Goal: Check status: Check status

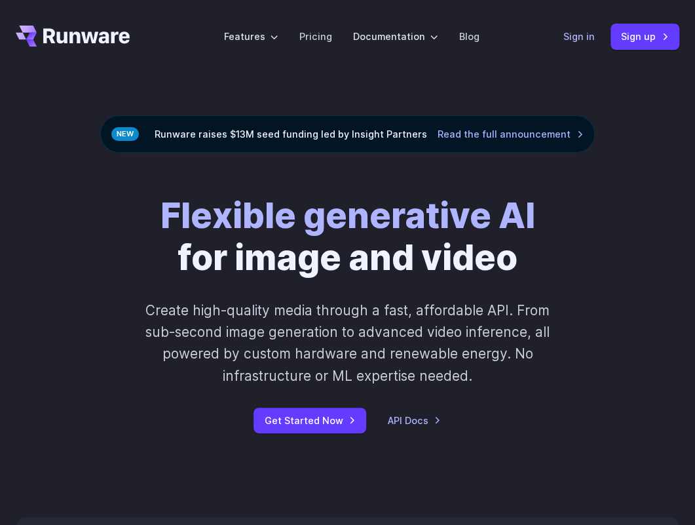
click at [573, 41] on link "Sign in" at bounding box center [578, 36] width 31 height 15
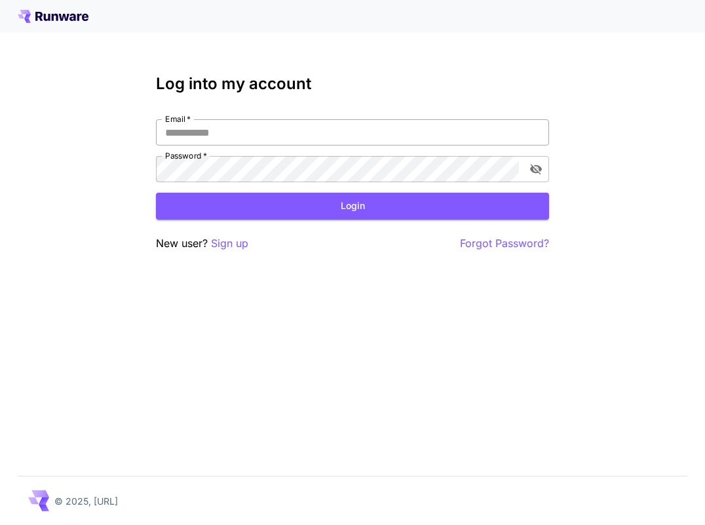
click at [293, 131] on input "Email   *" at bounding box center [352, 132] width 393 height 26
type input "**********"
click button "Login" at bounding box center [352, 206] width 393 height 27
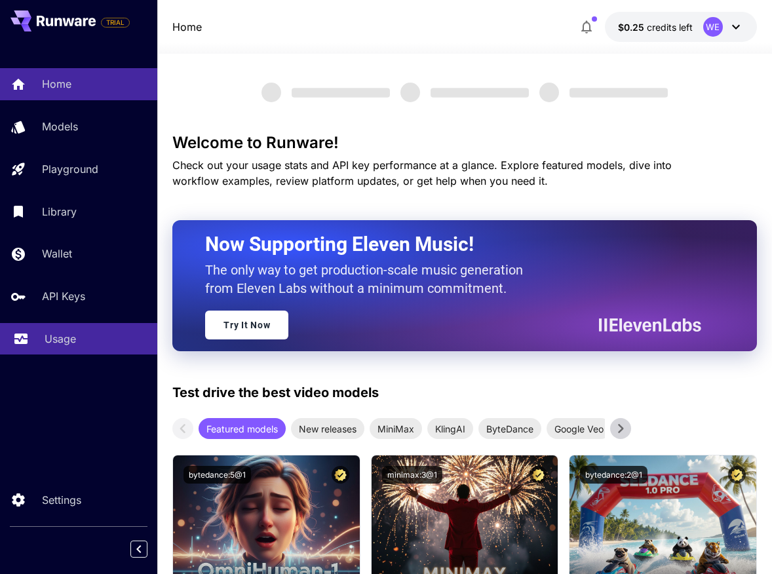
click at [54, 346] on p "Usage" at bounding box center [60, 339] width 31 height 16
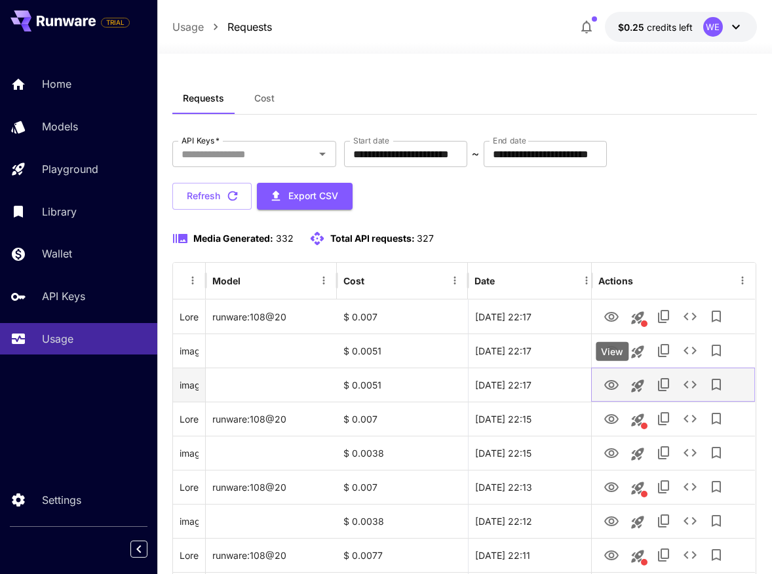
click at [609, 379] on icon "View" at bounding box center [612, 385] width 16 height 16
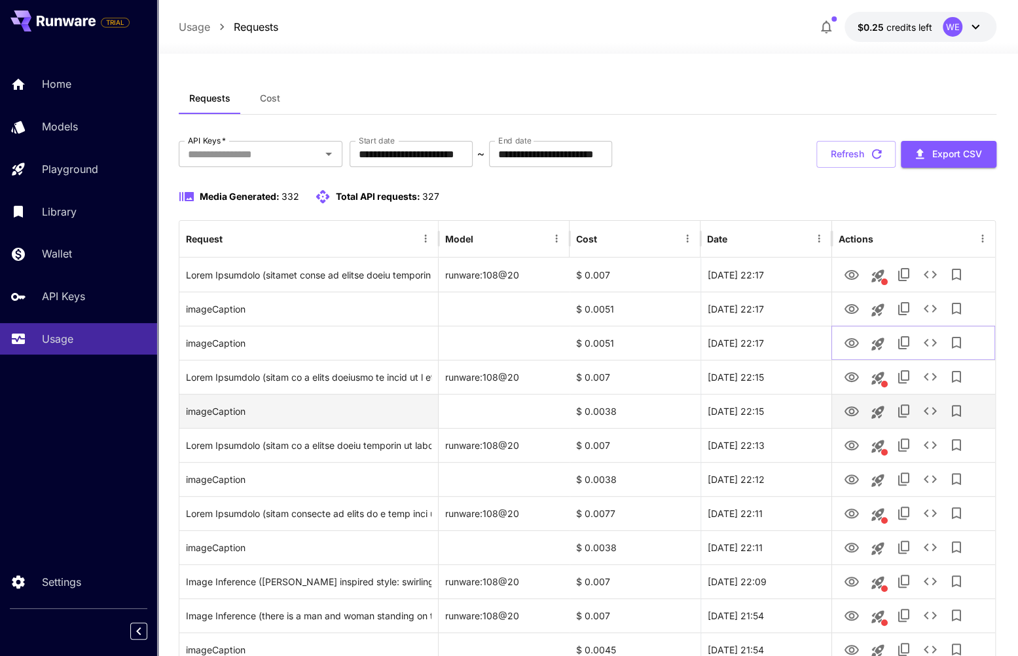
scroll to position [65, 0]
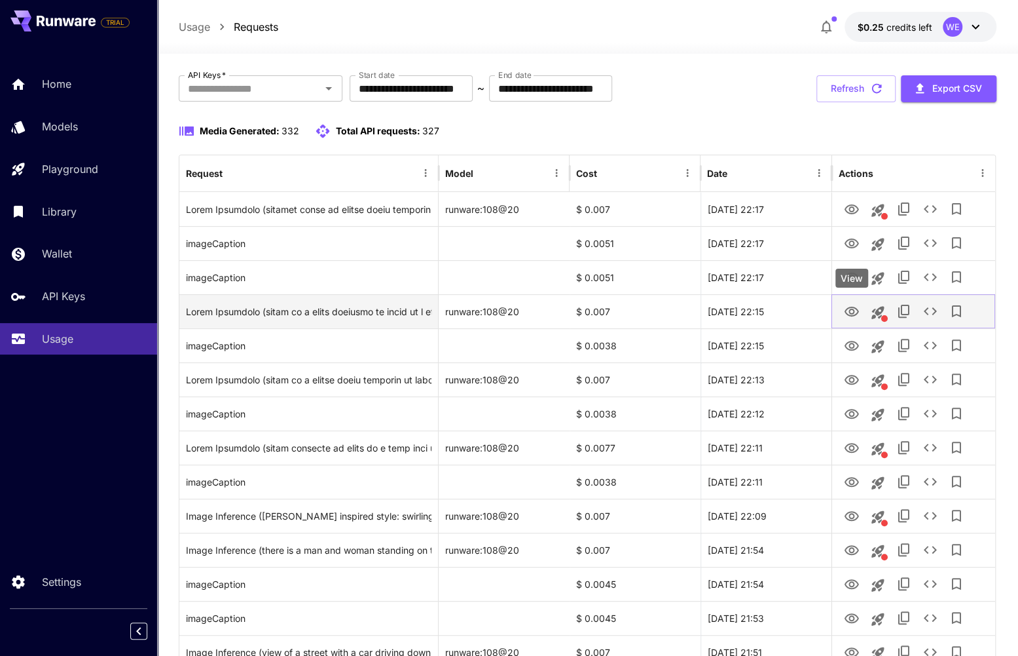
click at [704, 310] on icon "View" at bounding box center [852, 312] width 16 height 16
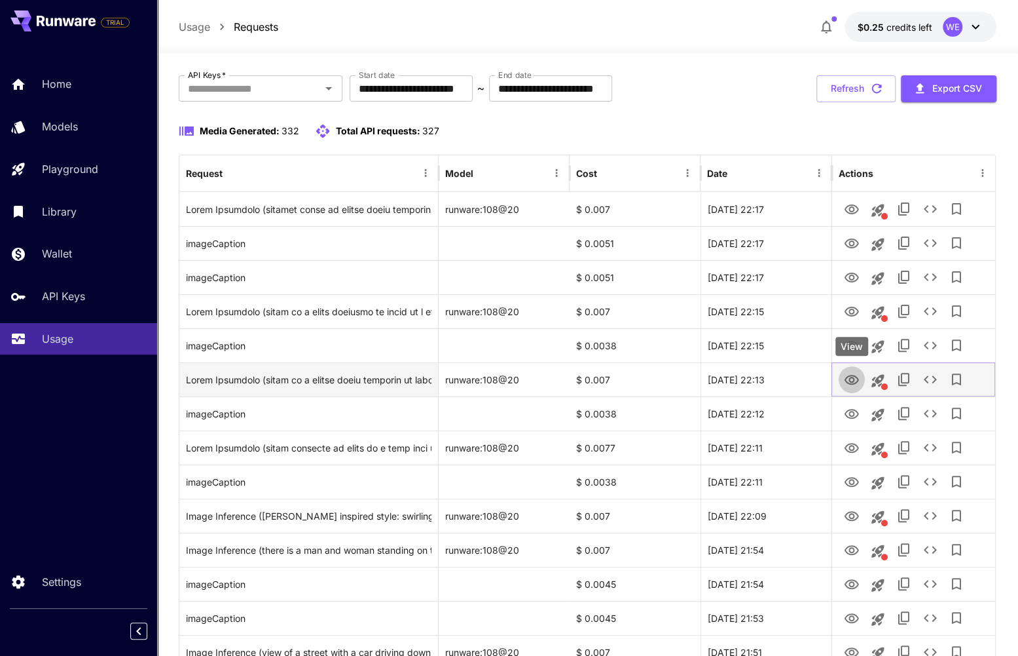
click at [704, 377] on icon "View" at bounding box center [852, 380] width 14 height 10
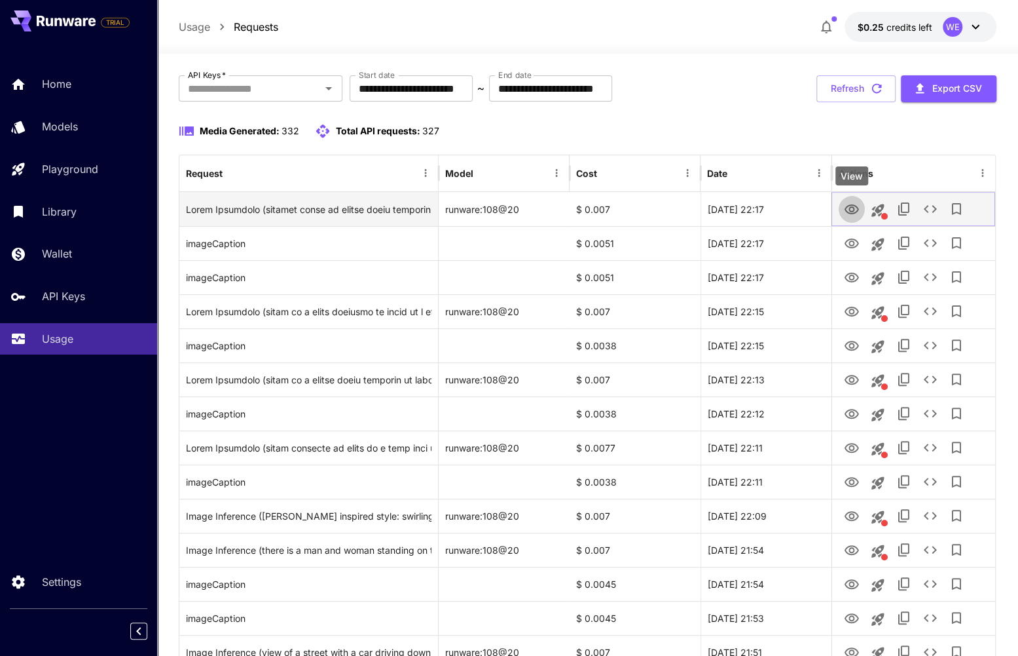
click at [704, 206] on icon "View" at bounding box center [852, 209] width 14 height 10
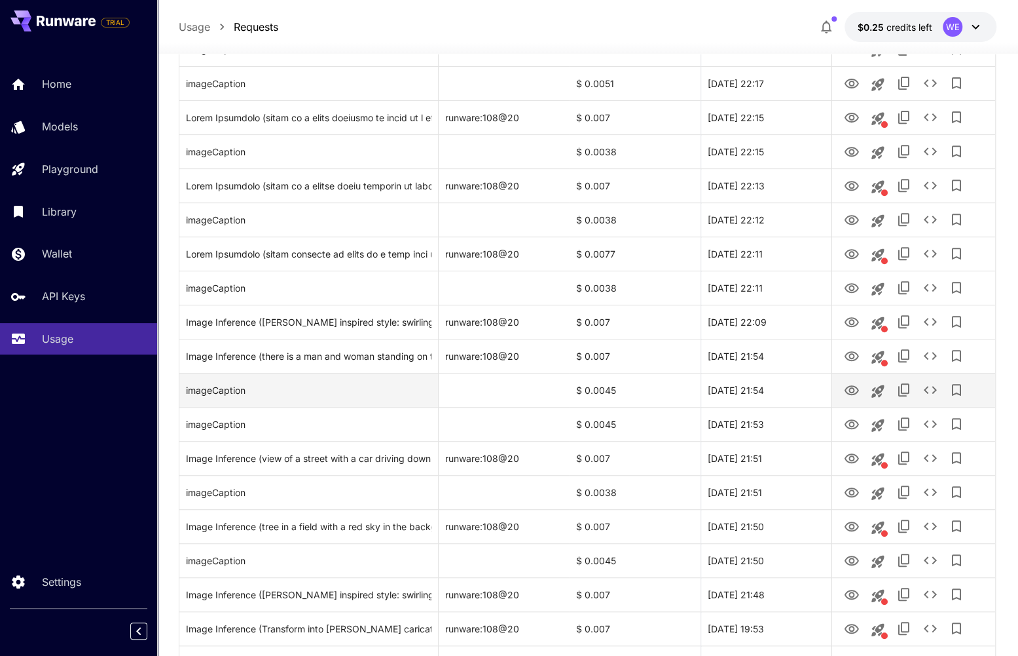
scroll to position [262, 0]
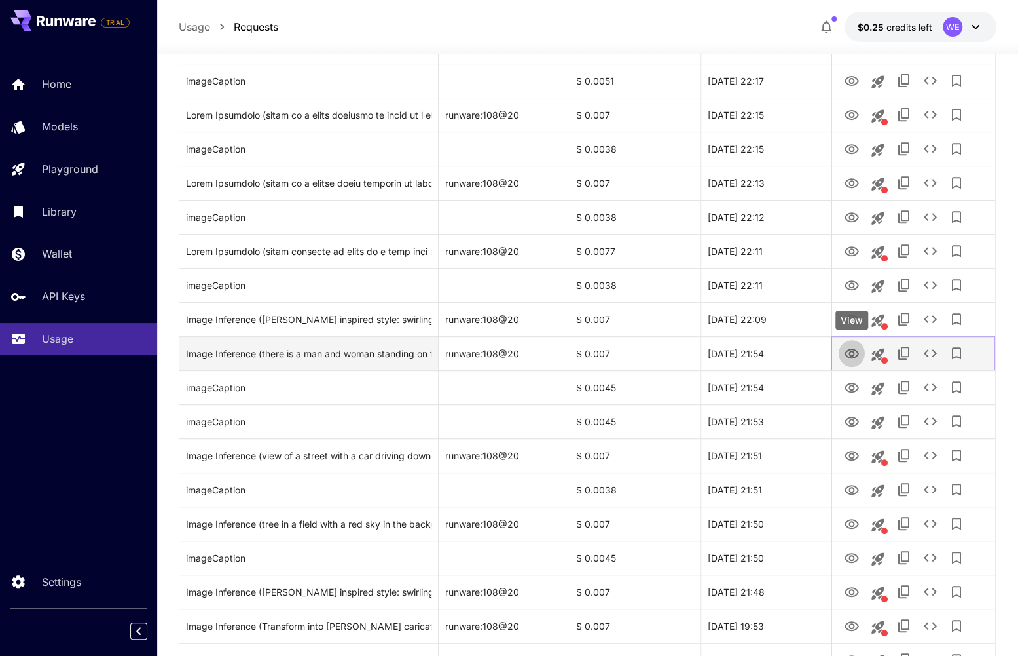
click at [704, 356] on icon "View" at bounding box center [852, 354] width 16 height 16
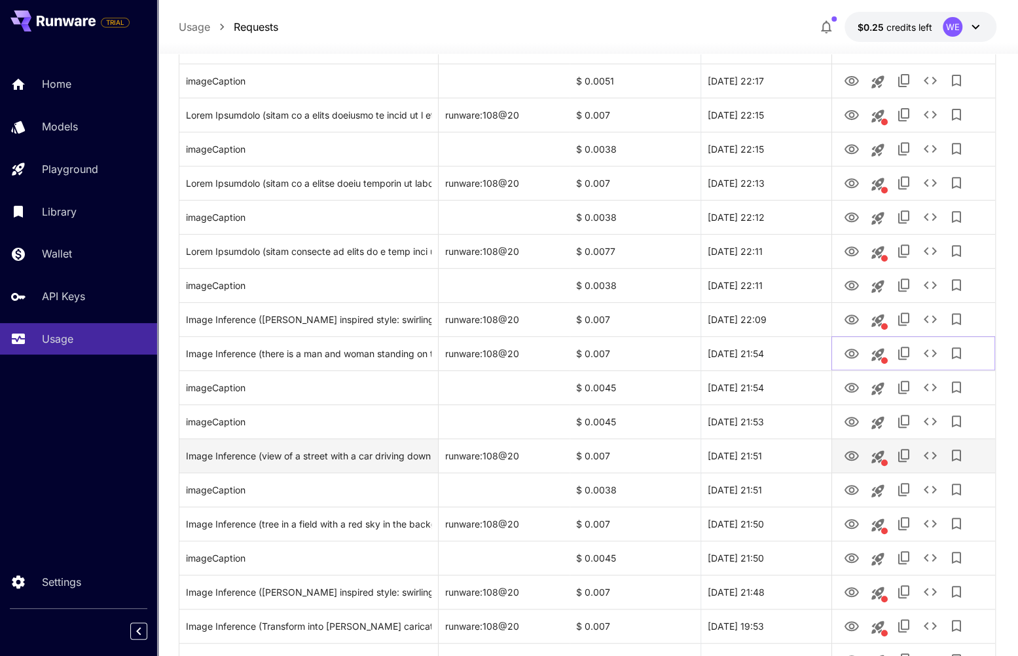
scroll to position [393, 0]
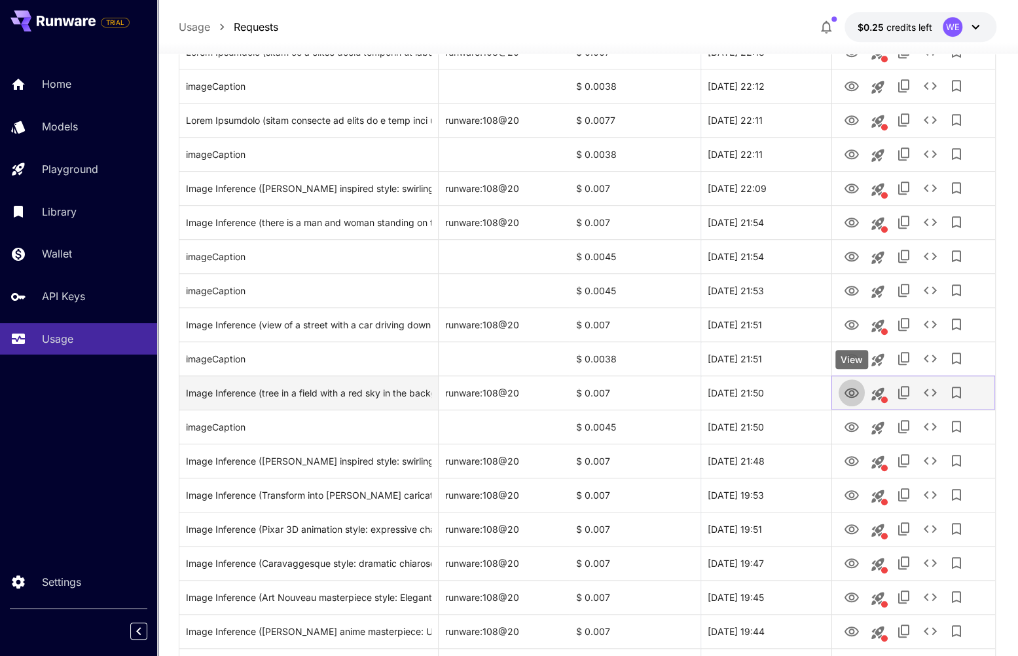
click at [704, 394] on icon "View" at bounding box center [852, 393] width 16 height 16
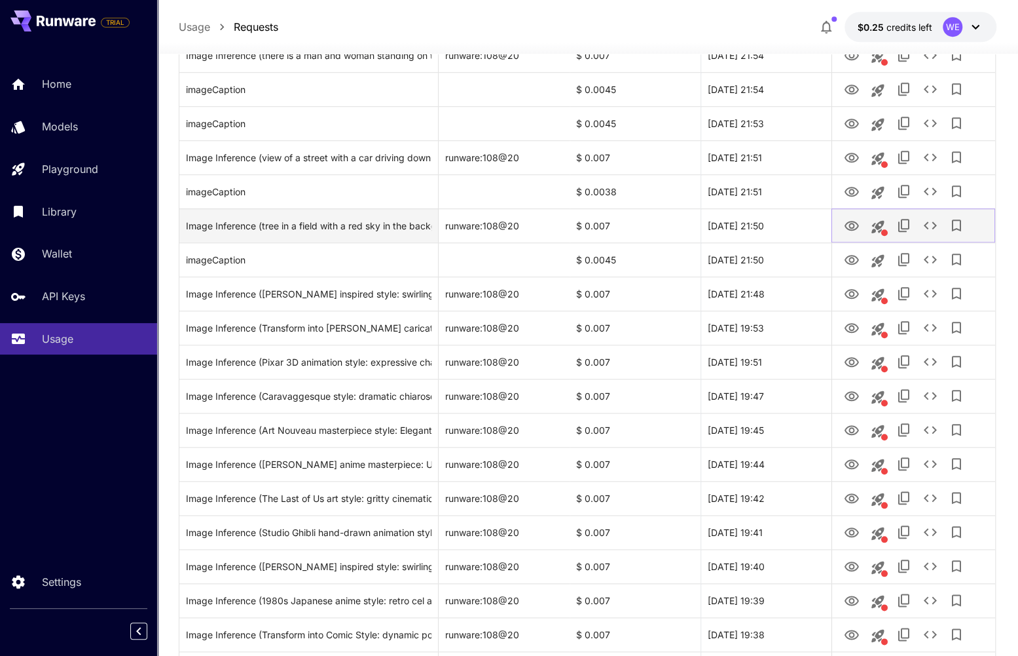
scroll to position [589, 0]
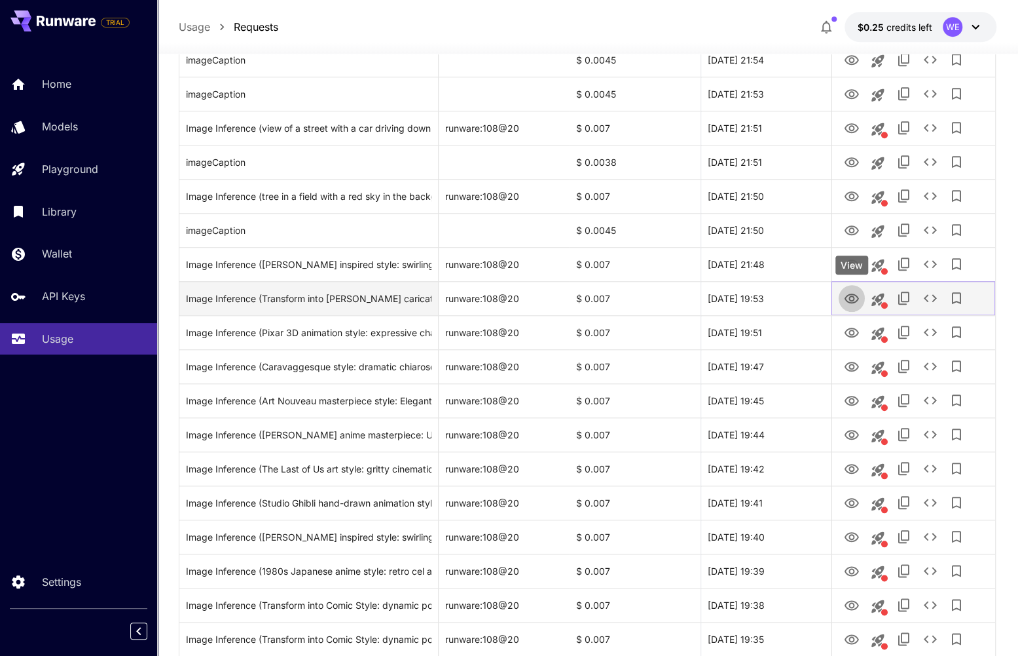
click at [704, 298] on icon "View" at bounding box center [852, 299] width 16 height 16
click at [704, 296] on icon "View" at bounding box center [852, 298] width 14 height 10
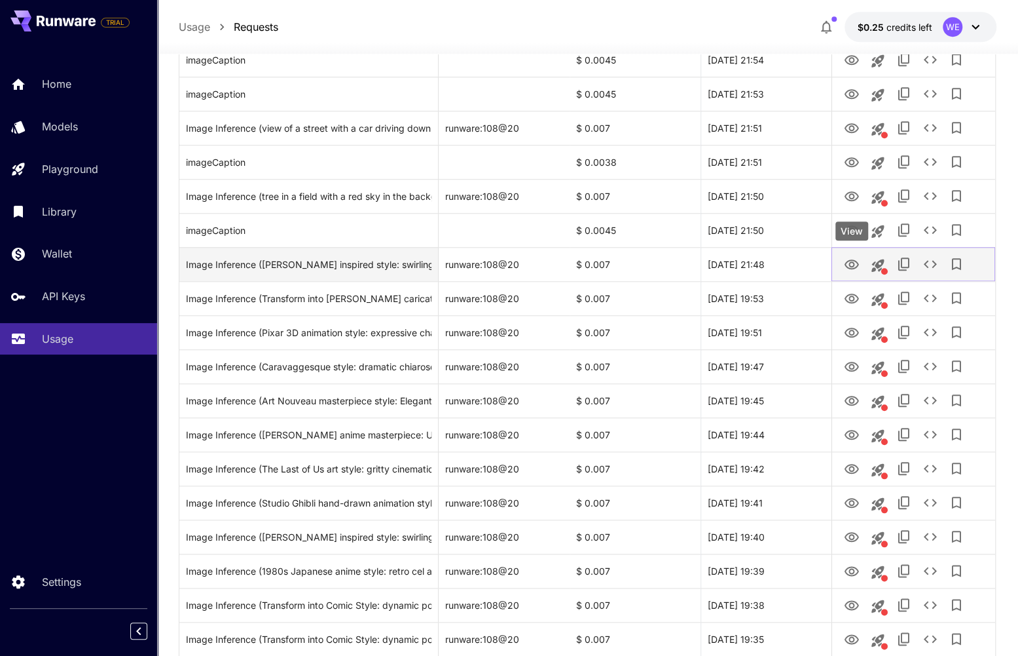
click at [704, 264] on icon "View" at bounding box center [852, 265] width 16 height 16
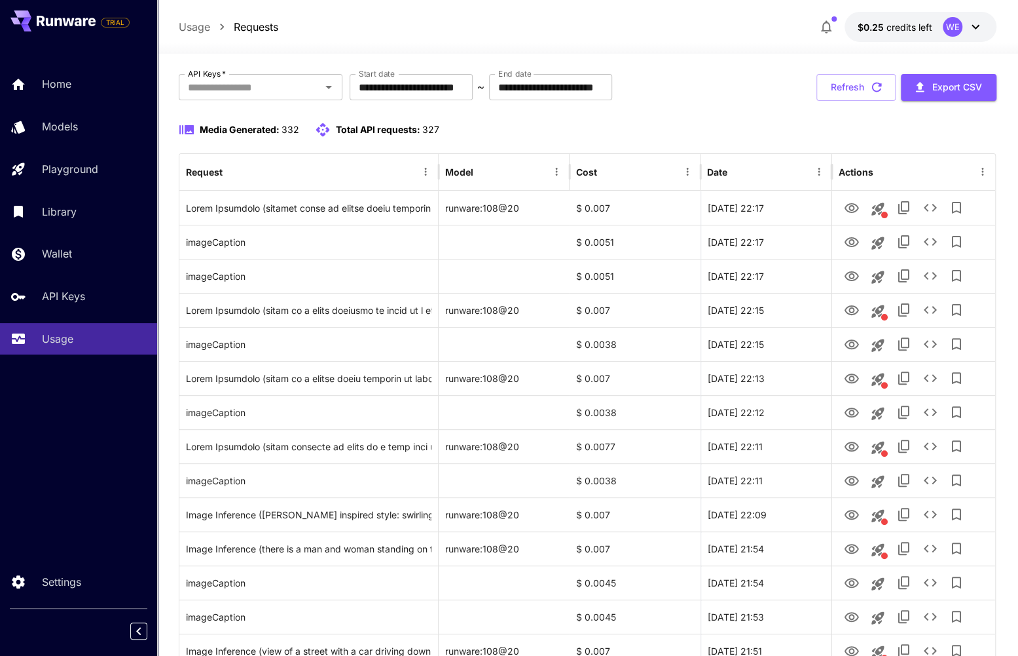
scroll to position [65, 0]
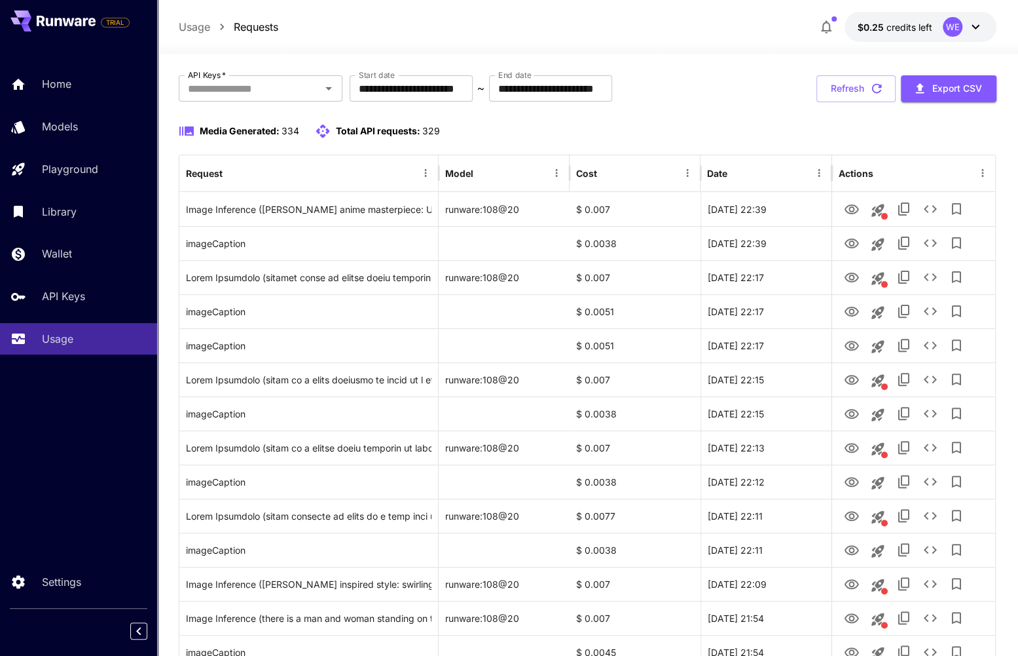
click at [641, 130] on div "Media Generated: 334 Total API requests: 329" at bounding box center [588, 131] width 818 height 16
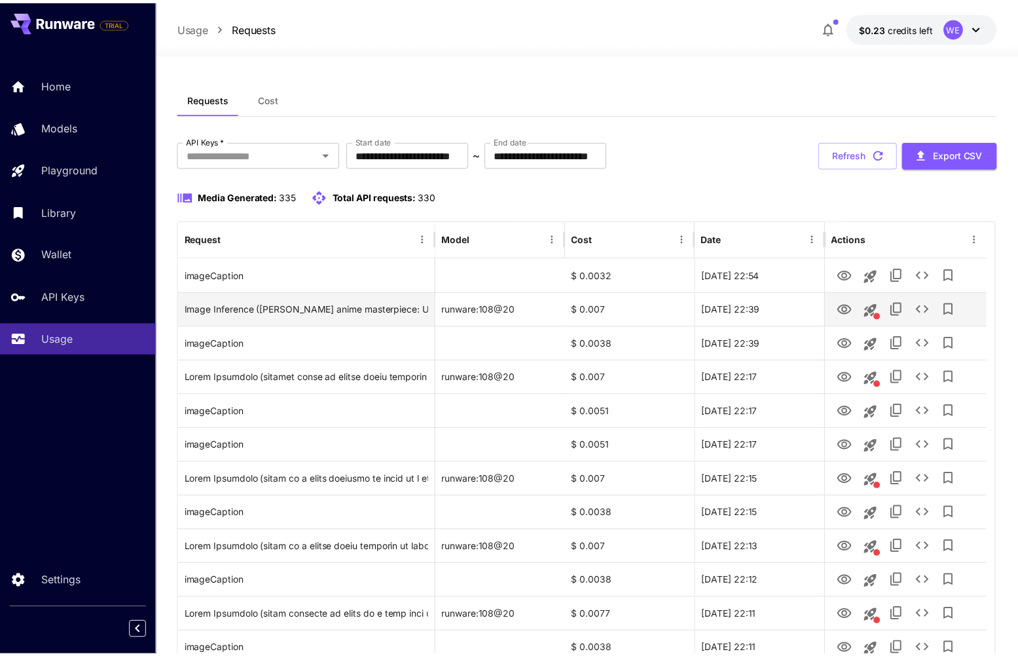
scroll to position [65, 0]
